Goal: Task Accomplishment & Management: Use online tool/utility

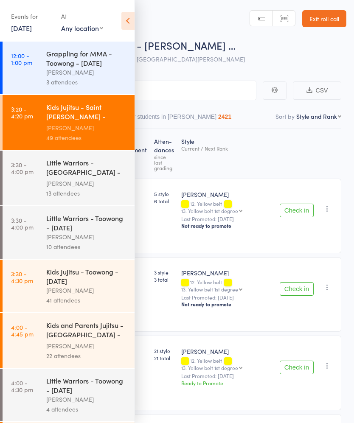
select select "10"
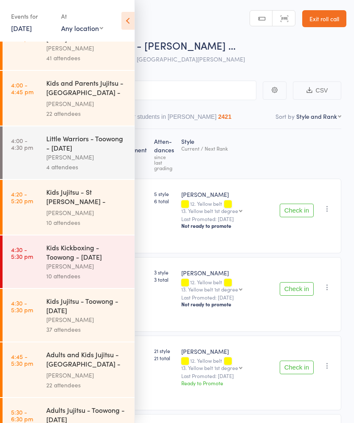
scroll to position [252, 0]
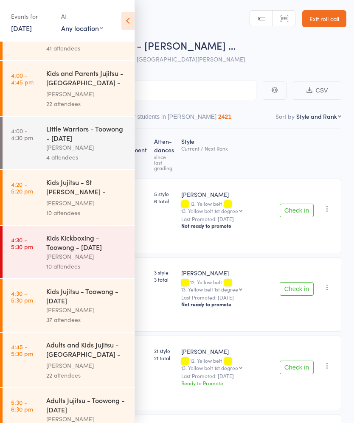
click at [44, 204] on link "4:20 - 5:20 pm Kids [PERSON_NAME] - [DATE] [PERSON_NAME] 10 attendees" at bounding box center [69, 197] width 132 height 55
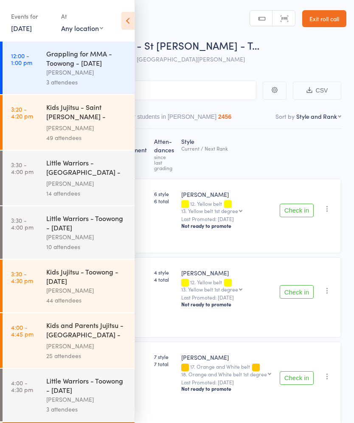
click at [134, 18] on icon at bounding box center [127, 21] width 13 height 18
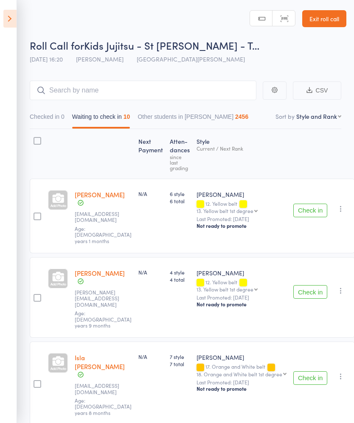
click at [311, 188] on div "Check in Check in Promote Send message Add Note Add Task Add Flag Remove Mark a…" at bounding box center [322, 216] width 65 height 75
click at [307, 206] on button "Check in" at bounding box center [310, 211] width 34 height 14
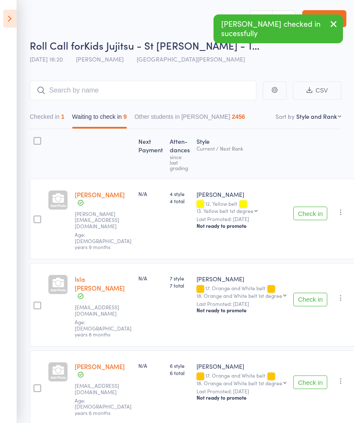
click at [313, 207] on button "Check in" at bounding box center [310, 214] width 34 height 14
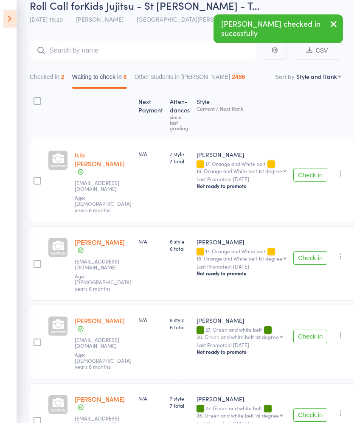
scroll to position [40, 0]
click at [313, 329] on button "Check in" at bounding box center [310, 336] width 34 height 14
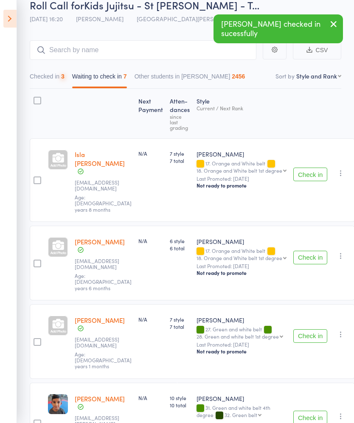
click at [306, 329] on button "Check in" at bounding box center [310, 336] width 34 height 14
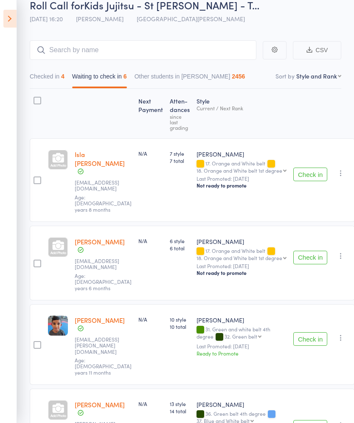
scroll to position [104, 0]
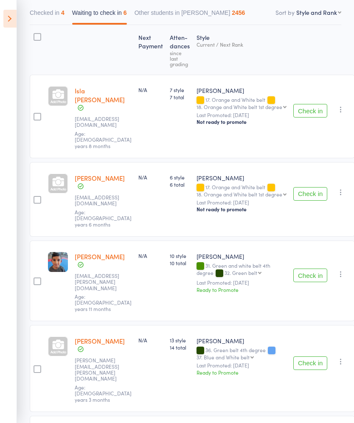
click at [315, 268] on button "Check in" at bounding box center [310, 275] width 34 height 14
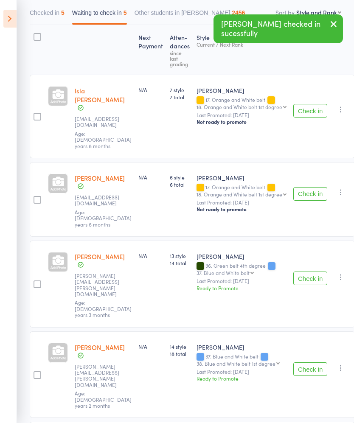
click at [309, 271] on button "Check in" at bounding box center [310, 278] width 34 height 14
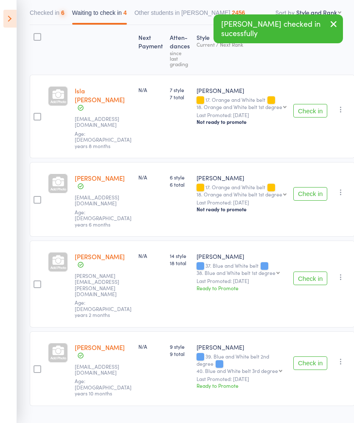
scroll to position [50, 0]
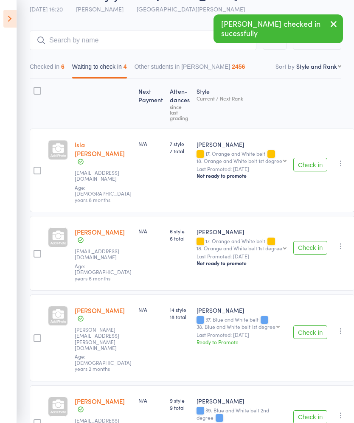
click at [320, 325] on button "Check in" at bounding box center [310, 332] width 34 height 14
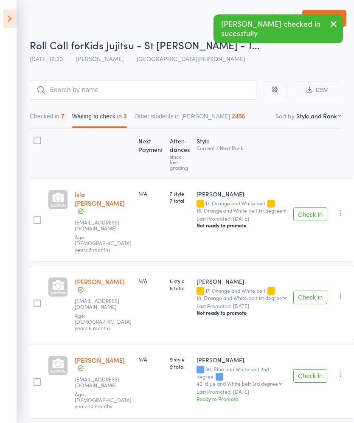
click at [310, 344] on div "Check in Check in Promote Send message Add Note Add Task Add Flag Remove Mark a…" at bounding box center [322, 381] width 65 height 75
click at [313, 369] on button "Check in" at bounding box center [310, 376] width 34 height 14
click at [227, 89] on input "search" at bounding box center [143, 90] width 226 height 20
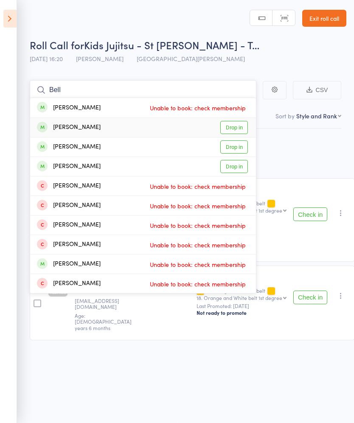
type input "Bell"
click at [242, 128] on link "Drop in" at bounding box center [234, 127] width 28 height 13
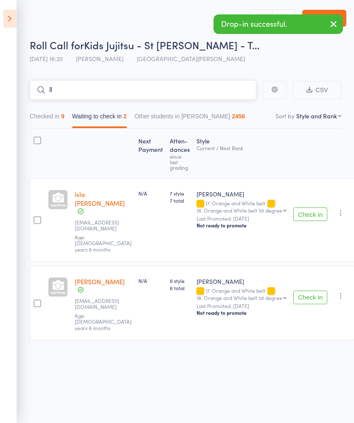
type input "l"
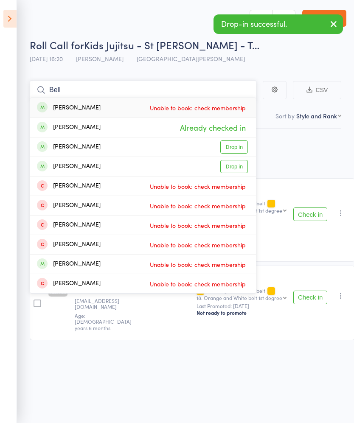
type input "Bell"
click at [241, 146] on link "Drop in" at bounding box center [234, 146] width 28 height 13
type input "Bell"
click at [240, 165] on link "Drop in" at bounding box center [234, 166] width 28 height 13
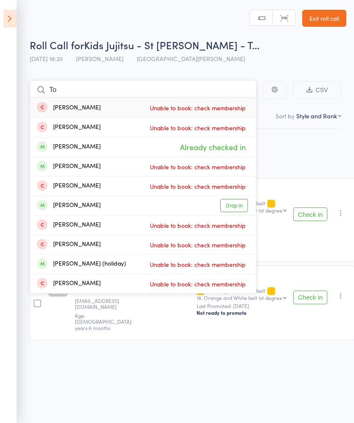
type input "T"
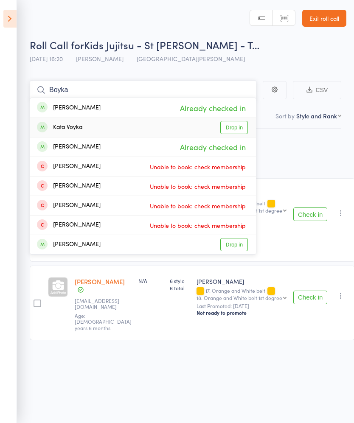
type input "Boyka"
click at [229, 121] on link "Drop in" at bounding box center [234, 127] width 28 height 13
